Goal: Task Accomplishment & Management: Use online tool/utility

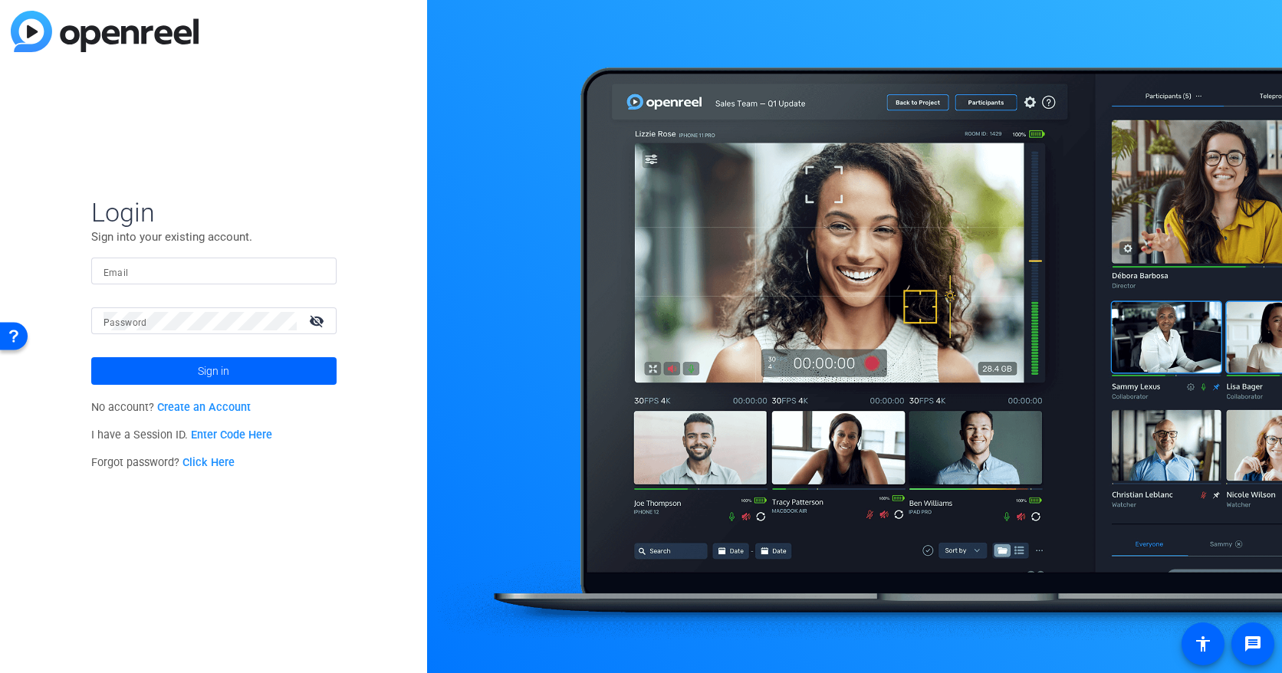
click at [301, 264] on input "Email" at bounding box center [213, 271] width 221 height 18
click at [236, 274] on input "Email" at bounding box center [213, 271] width 221 height 18
click at [235, 274] on input "Email" at bounding box center [213, 271] width 221 height 18
type input "[EMAIL_ADDRESS][PERSON_NAME][DOMAIN_NAME]"
click at [91, 357] on button "Sign in" at bounding box center [213, 371] width 245 height 28
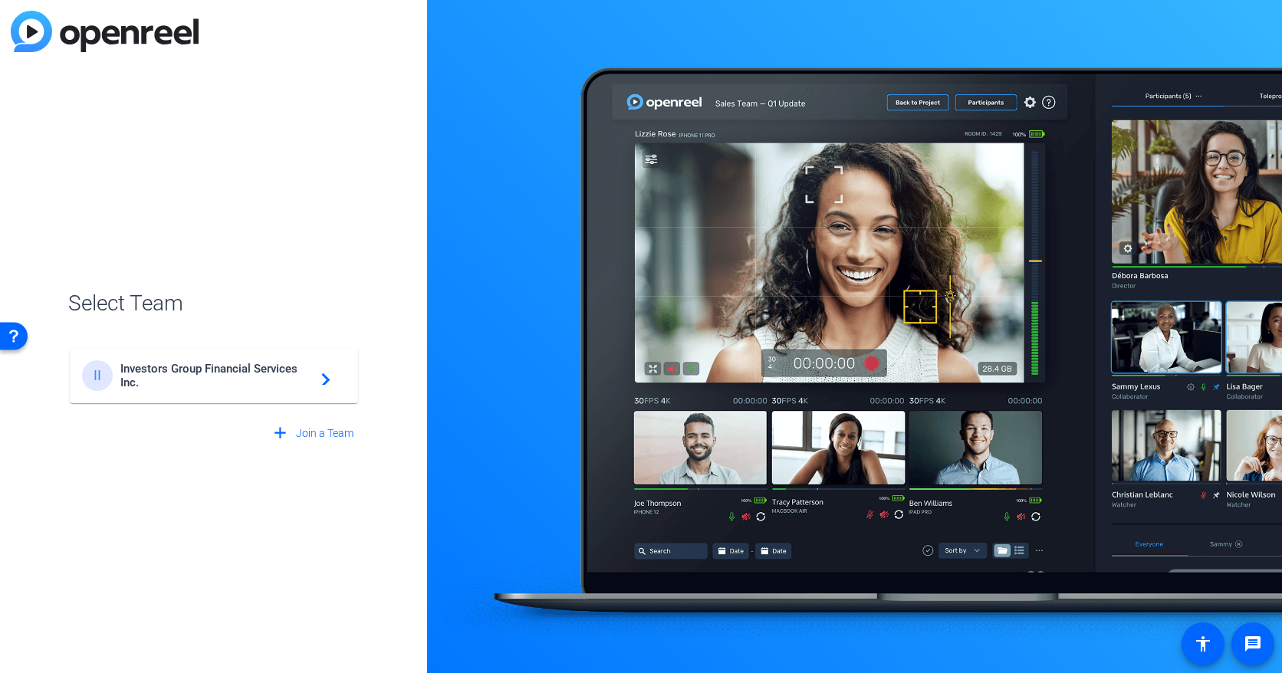
click at [163, 414] on div "add Join a Team" at bounding box center [213, 426] width 291 height 43
click at [162, 345] on div "II Investors Group Financial Services Inc. navigate_next" at bounding box center [213, 368] width 291 height 74
click at [151, 379] on span "Investors Group Financial Services Inc." at bounding box center [216, 376] width 192 height 28
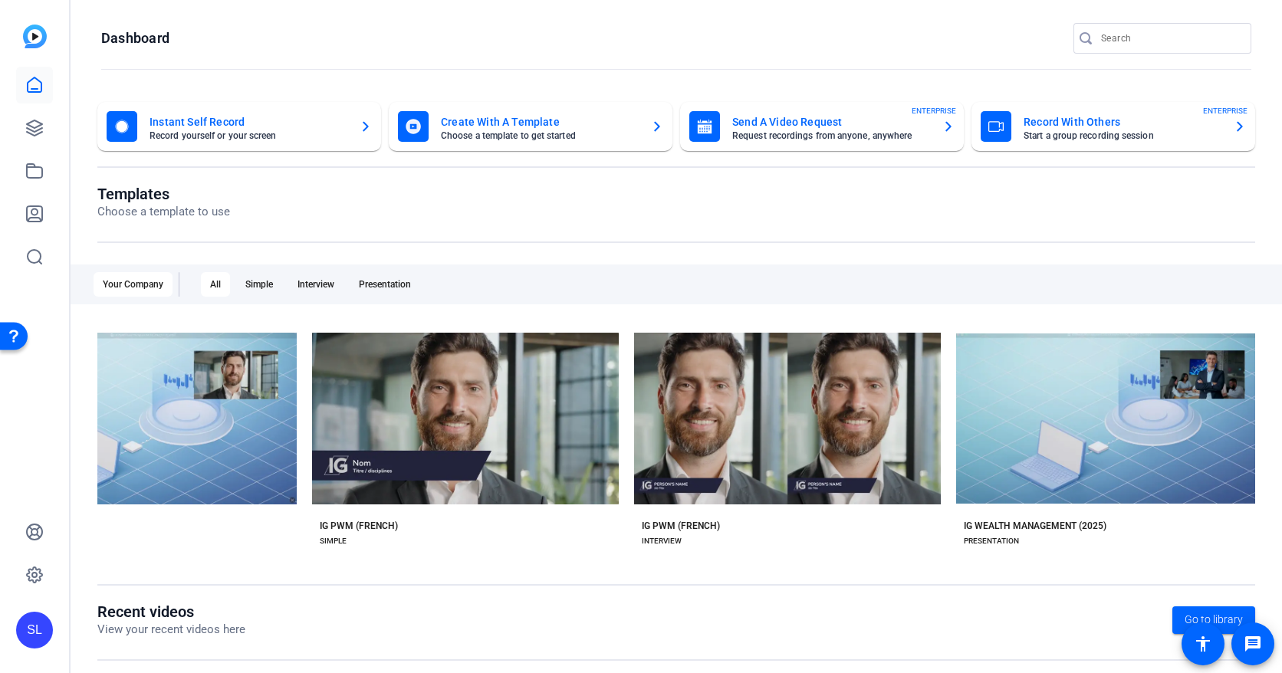
scroll to position [0, 3335]
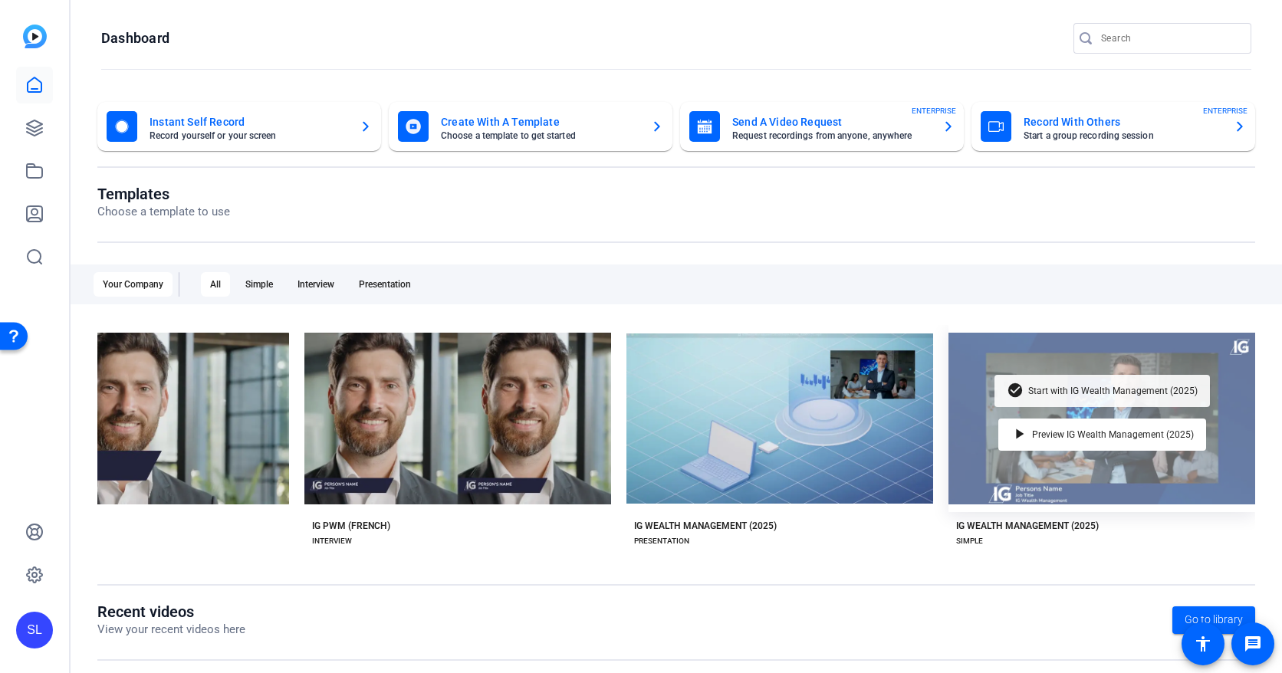
click at [1046, 395] on span "Start with IG Wealth Management (2025)" at bounding box center [1112, 390] width 169 height 9
